Goal: Obtain resource: Download file/media

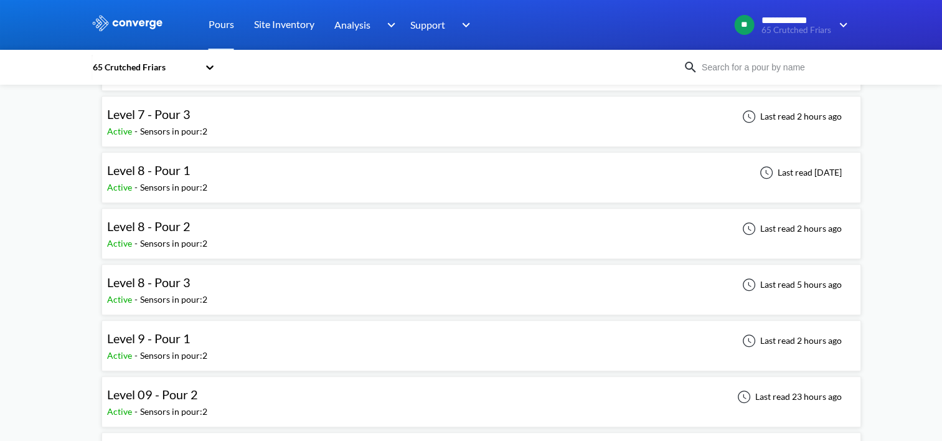
scroll to position [872, 0]
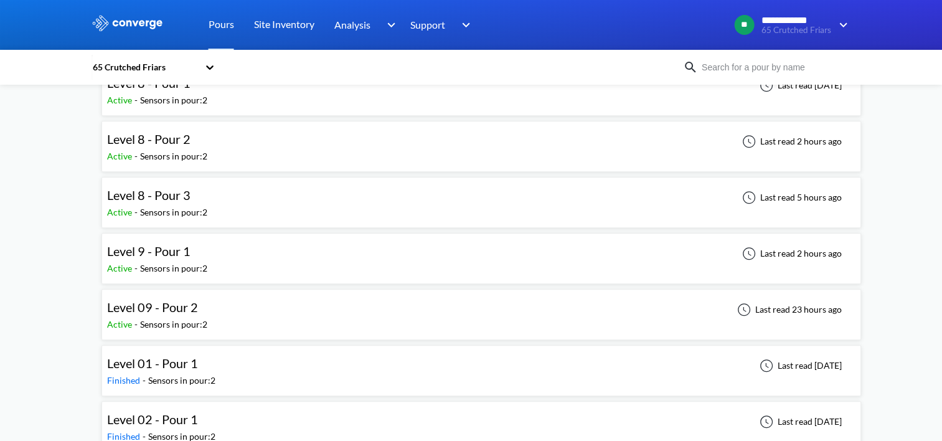
click at [263, 309] on div "Level 09 - Pour 2 Active - Sensors in pour: 2 Last read 23 hours ago" at bounding box center [481, 314] width 748 height 40
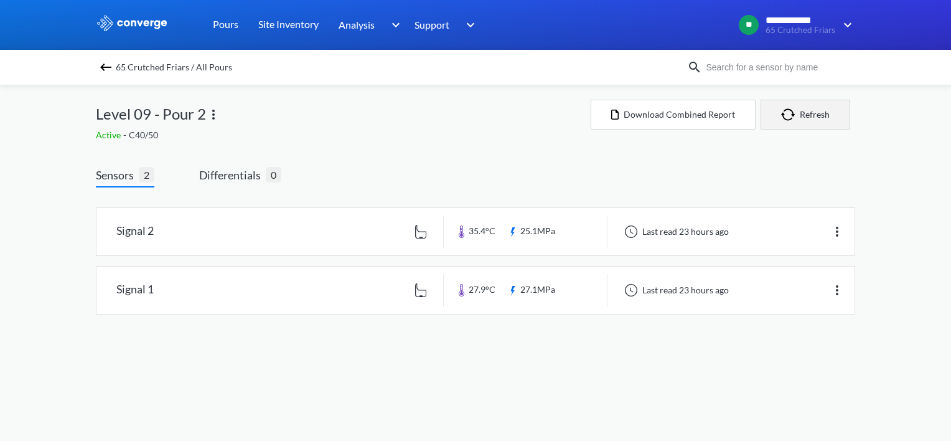
click at [809, 117] on button "Refresh" at bounding box center [806, 115] width 90 height 30
click at [812, 120] on button "Refresh" at bounding box center [806, 115] width 90 height 30
click at [802, 123] on button "Refresh" at bounding box center [806, 115] width 90 height 30
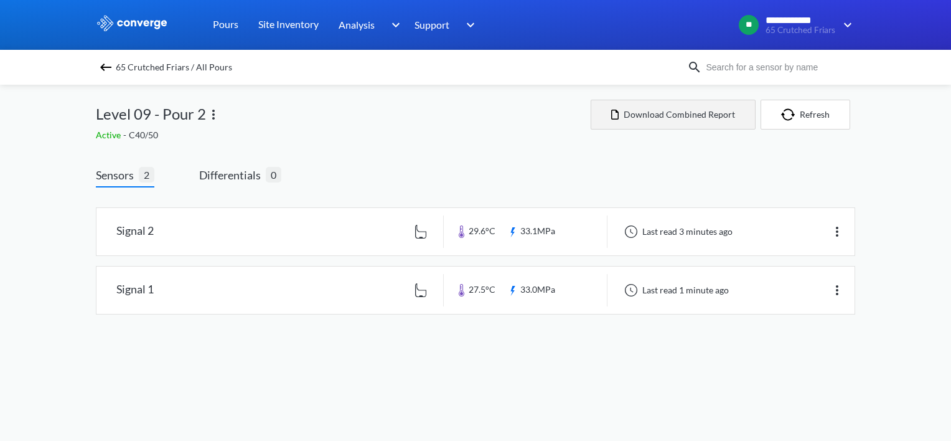
click at [676, 115] on button "Download Combined Report" at bounding box center [673, 115] width 165 height 30
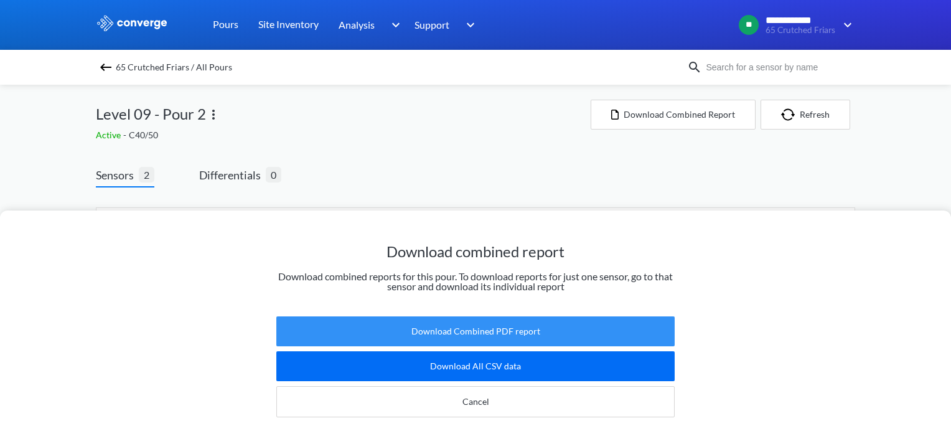
click at [498, 319] on button "Download Combined PDF report" at bounding box center [475, 331] width 398 height 30
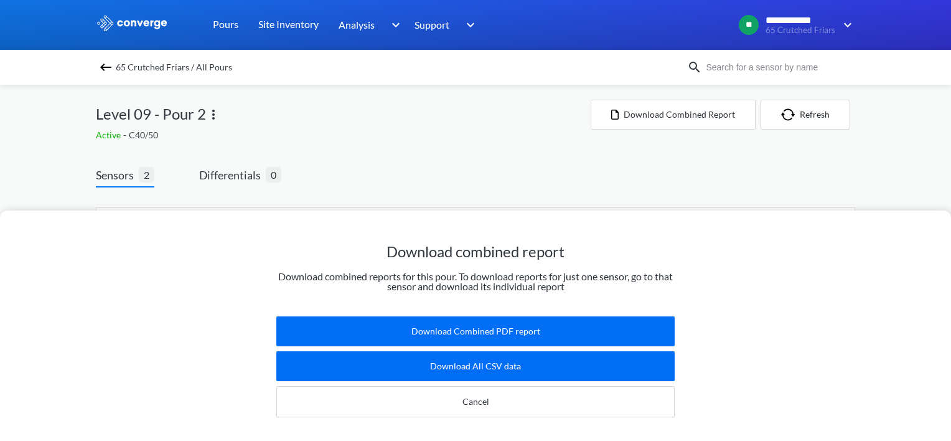
click at [106, 69] on img at bounding box center [105, 67] width 15 height 15
